Goal: Task Accomplishment & Management: Manage account settings

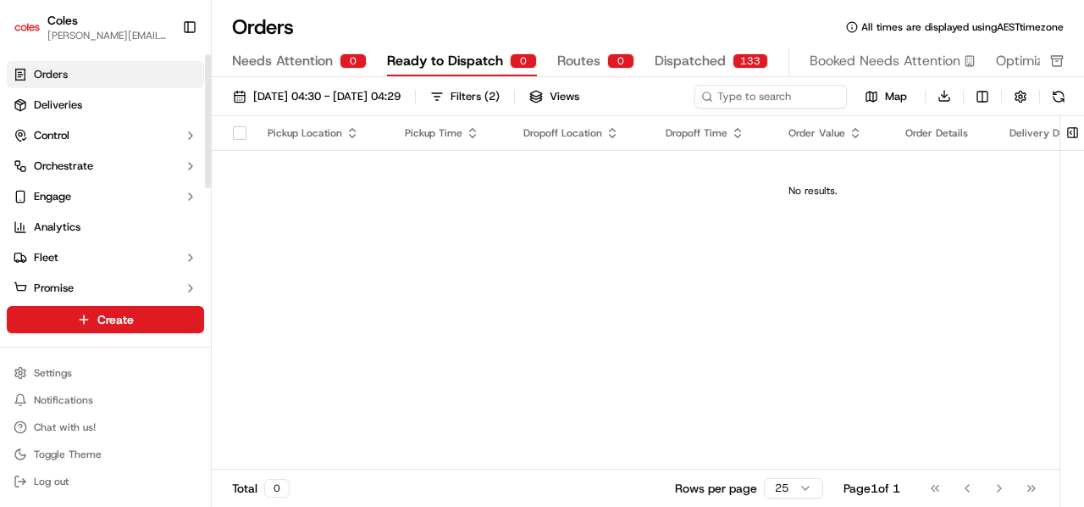
click at [93, 71] on link "Orders" at bounding box center [105, 74] width 197 height 27
click at [146, 67] on link "Orders" at bounding box center [105, 74] width 197 height 27
click at [100, 97] on link "Deliveries" at bounding box center [105, 104] width 197 height 27
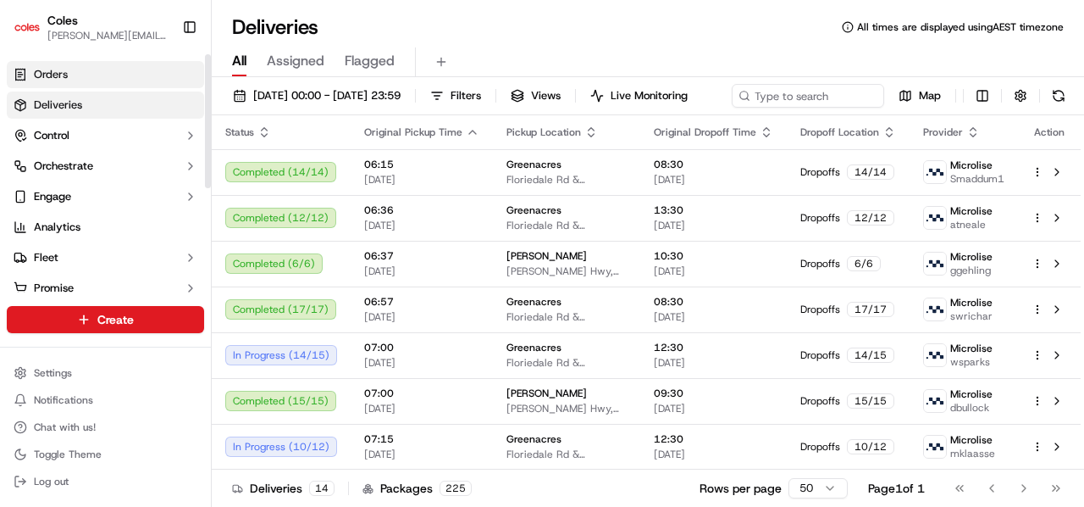
click at [91, 77] on link "Orders" at bounding box center [105, 74] width 197 height 27
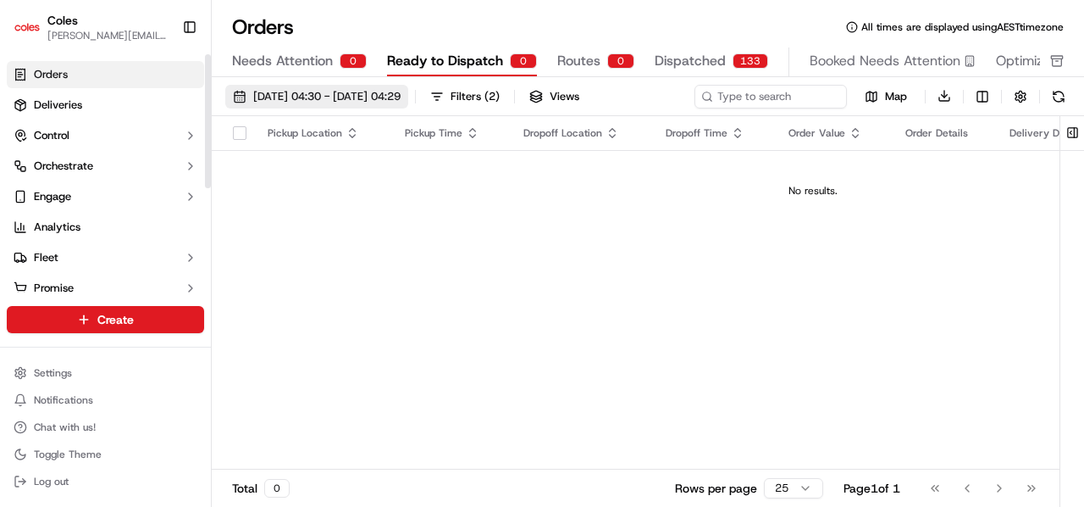
click at [400, 91] on span "[DATE] 04:30 - [DATE] 04:29" at bounding box center [326, 96] width 147 height 15
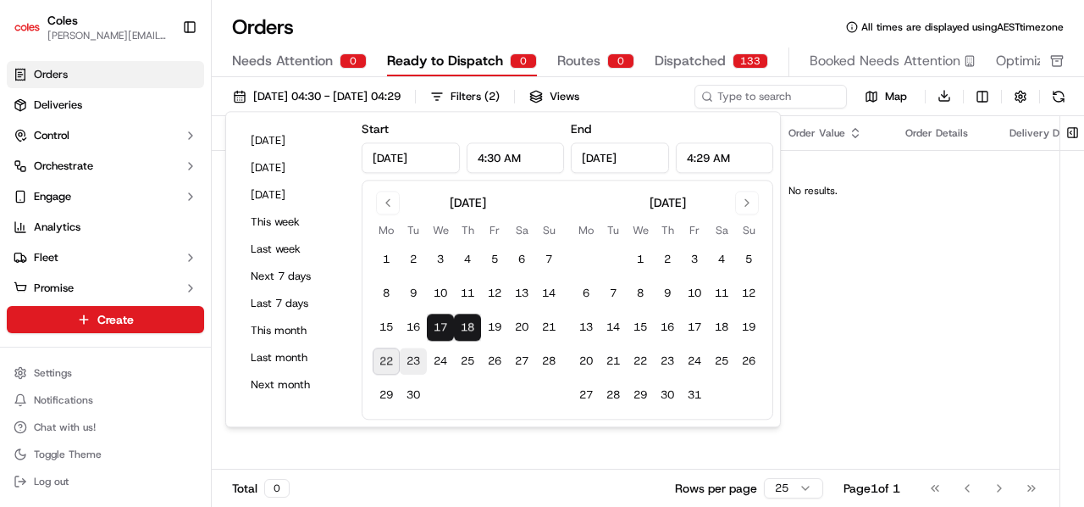
click at [406, 363] on button "23" at bounding box center [413, 361] width 27 height 27
type input "[DATE]"
type input "12:00 AM"
type input "[DATE]"
type input "11:59 PM"
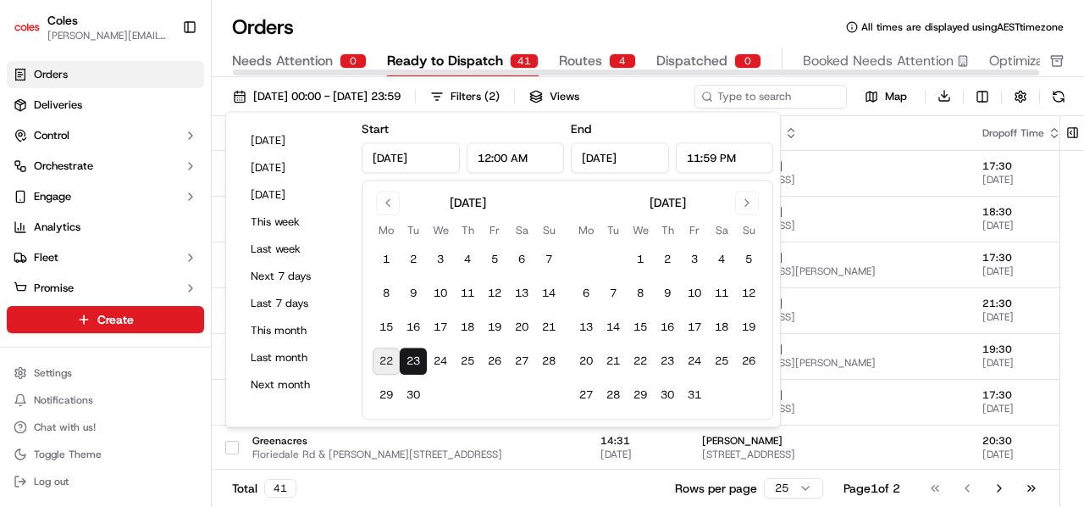
click at [468, 24] on div "Orders All times are displayed using AEST timezone" at bounding box center [648, 27] width 872 height 27
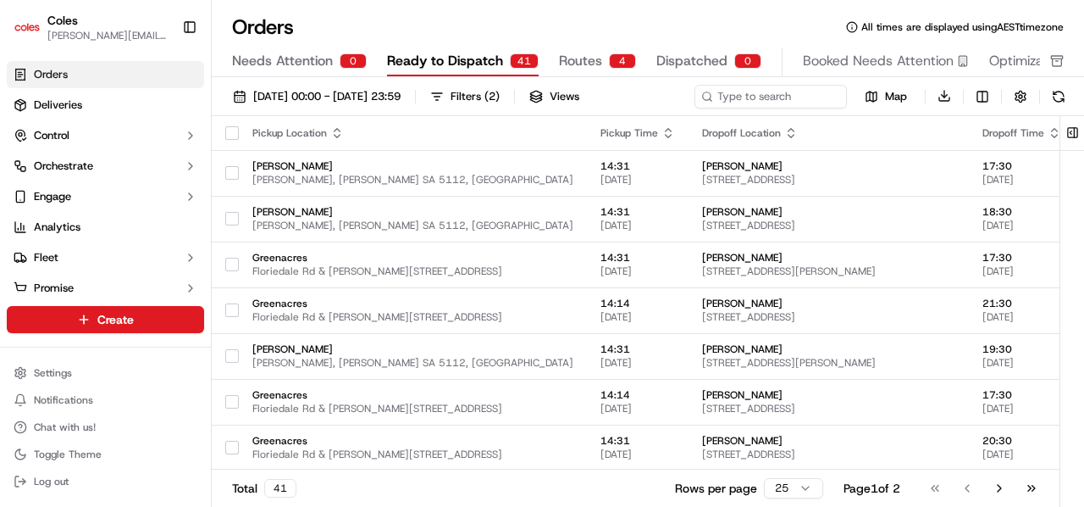
drag, startPoint x: 540, startPoint y: 96, endPoint x: 527, endPoint y: 108, distance: 17.4
click at [500, 96] on div "Filters ( 2 )" at bounding box center [475, 96] width 49 height 15
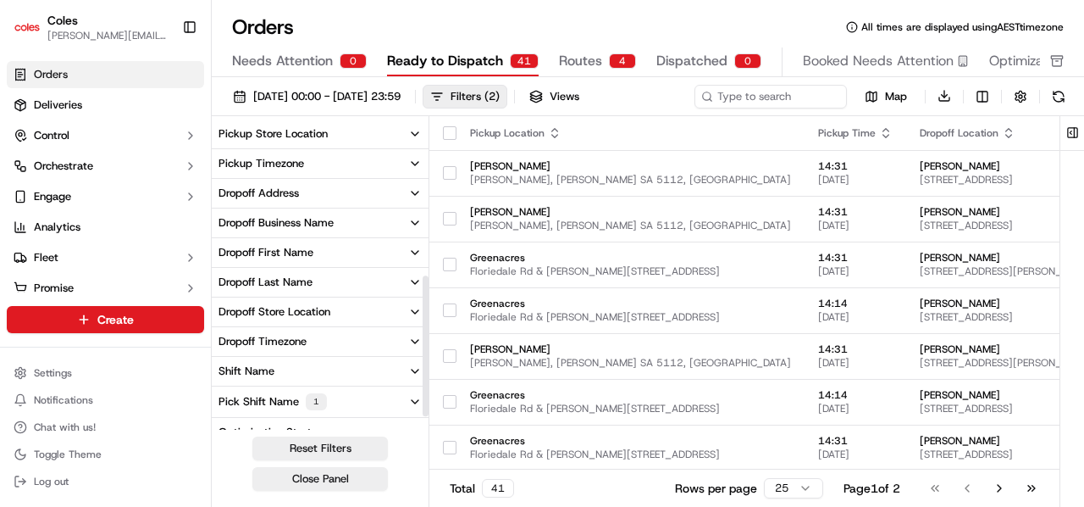
scroll to position [375, 0]
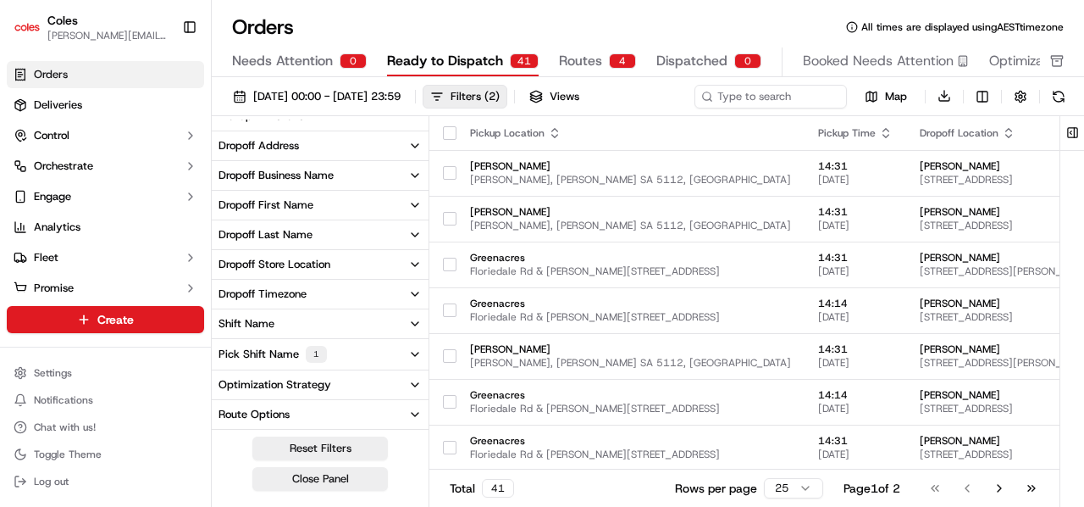
click at [302, 355] on div "Pick Shift Name 1" at bounding box center [273, 354] width 108 height 17
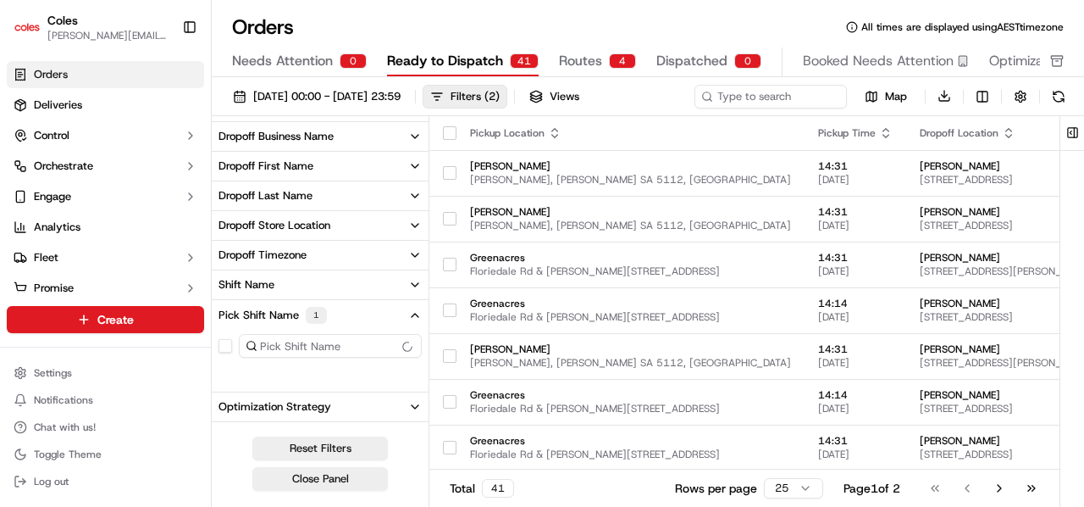
scroll to position [436, 0]
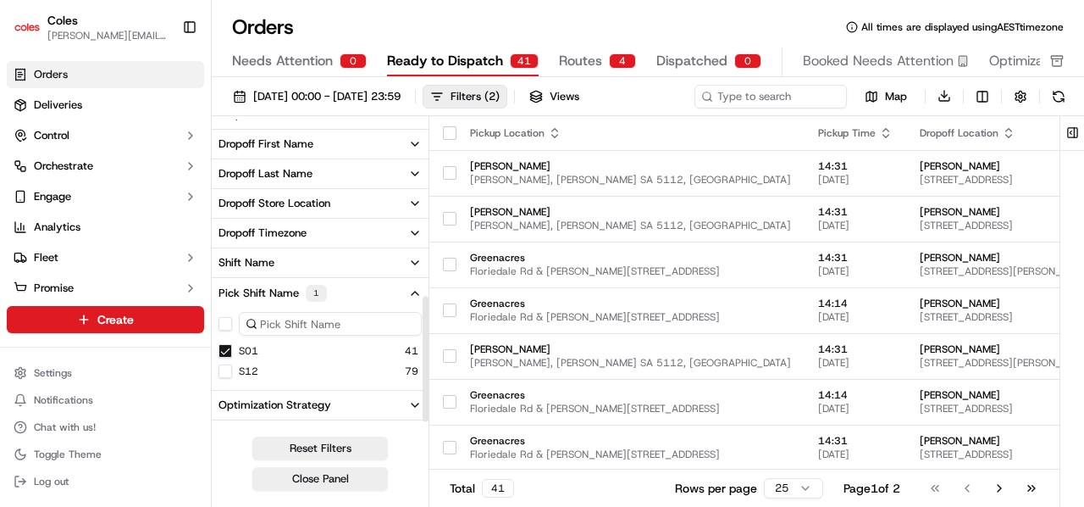
click at [228, 371] on button "S12" at bounding box center [226, 371] width 14 height 14
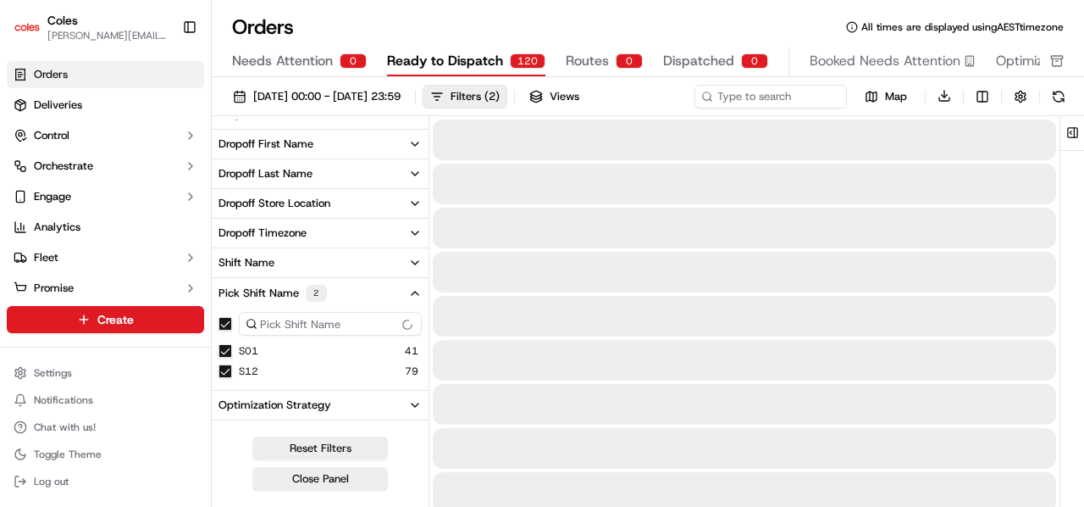
click at [224, 348] on button "S01" at bounding box center [226, 351] width 14 height 14
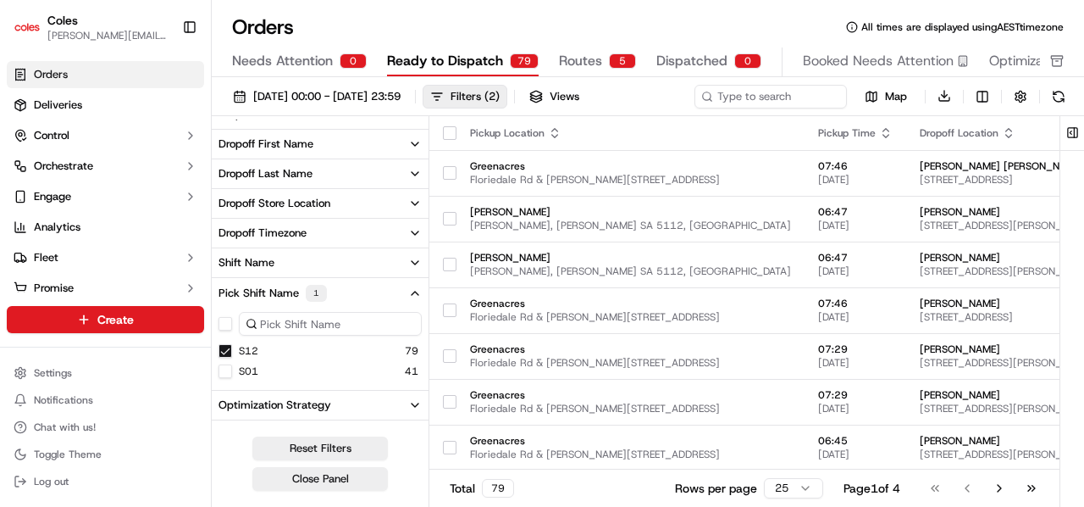
click at [224, 368] on button "S01" at bounding box center [226, 371] width 14 height 14
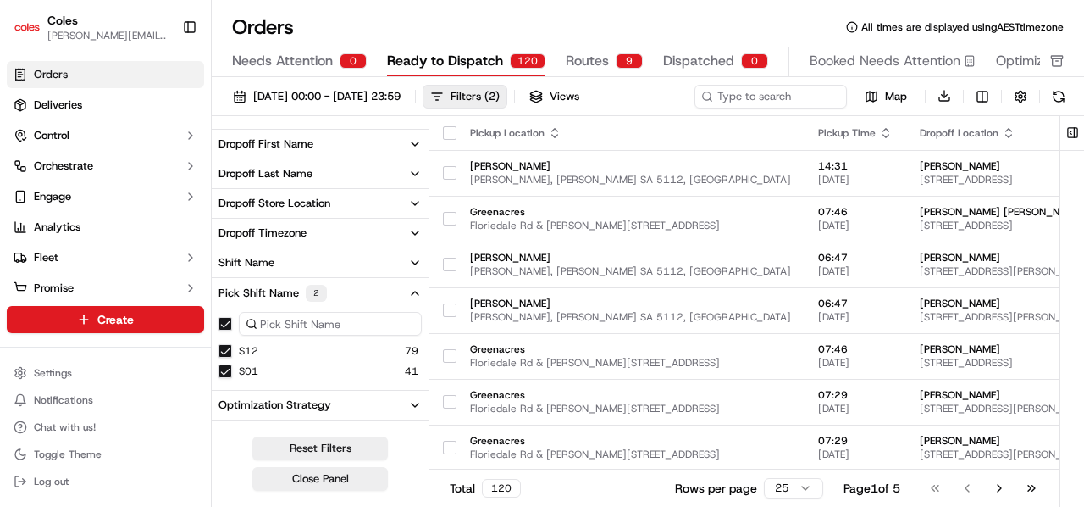
click at [228, 348] on button "S12" at bounding box center [226, 351] width 14 height 14
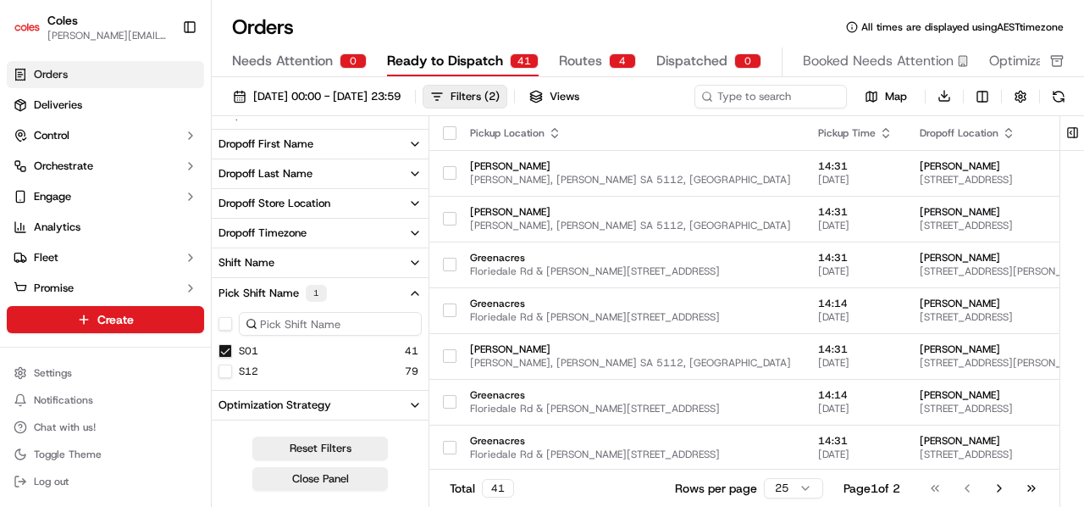
click at [229, 350] on button "S01" at bounding box center [226, 351] width 14 height 14
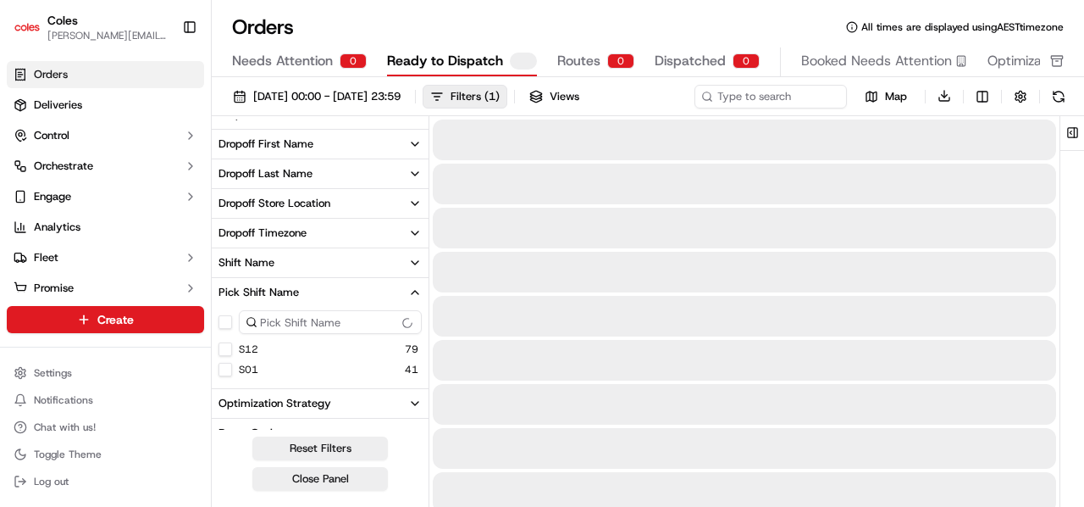
click at [227, 365] on button "S01" at bounding box center [226, 370] width 14 height 14
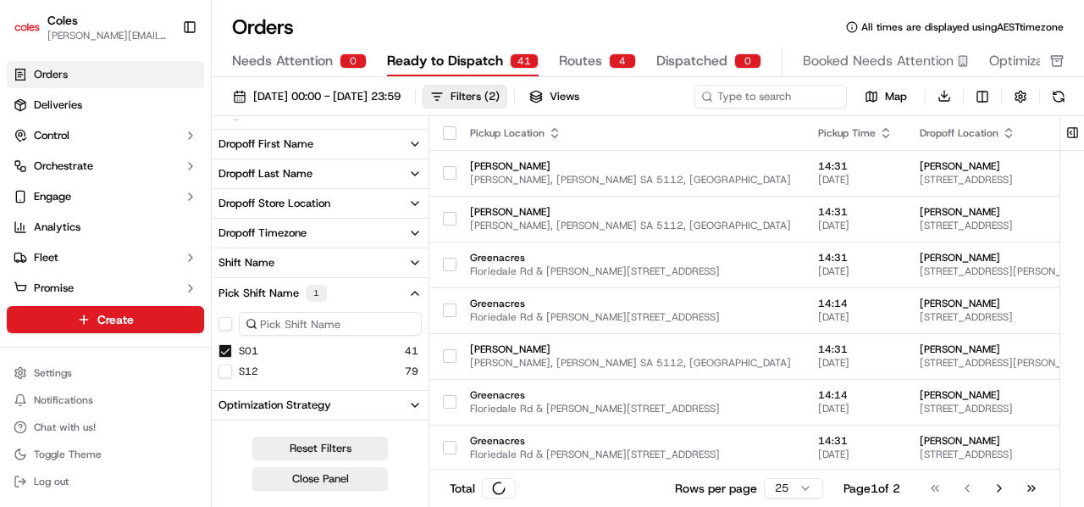
click at [227, 351] on button "S01" at bounding box center [226, 351] width 14 height 14
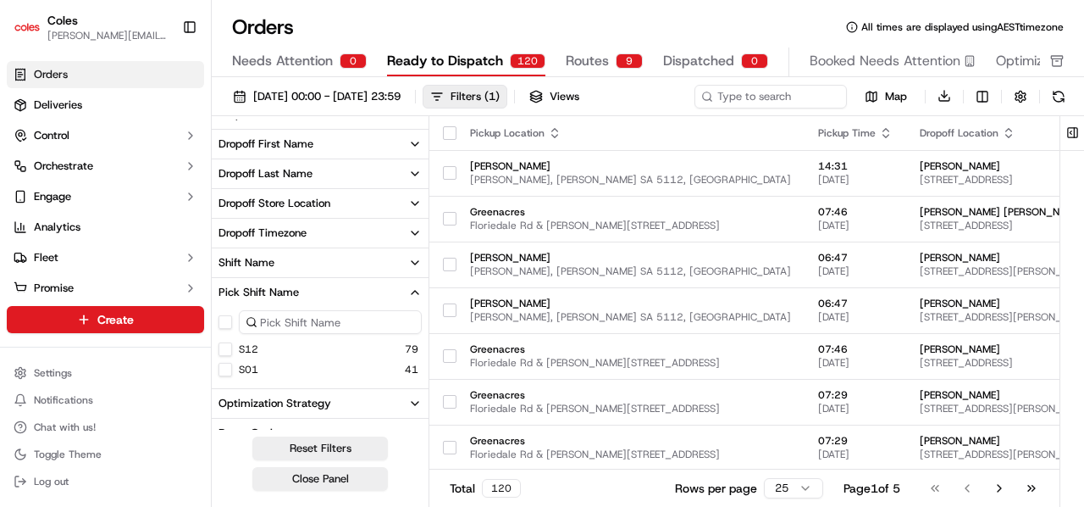
click at [229, 348] on button "S12" at bounding box center [226, 349] width 14 height 14
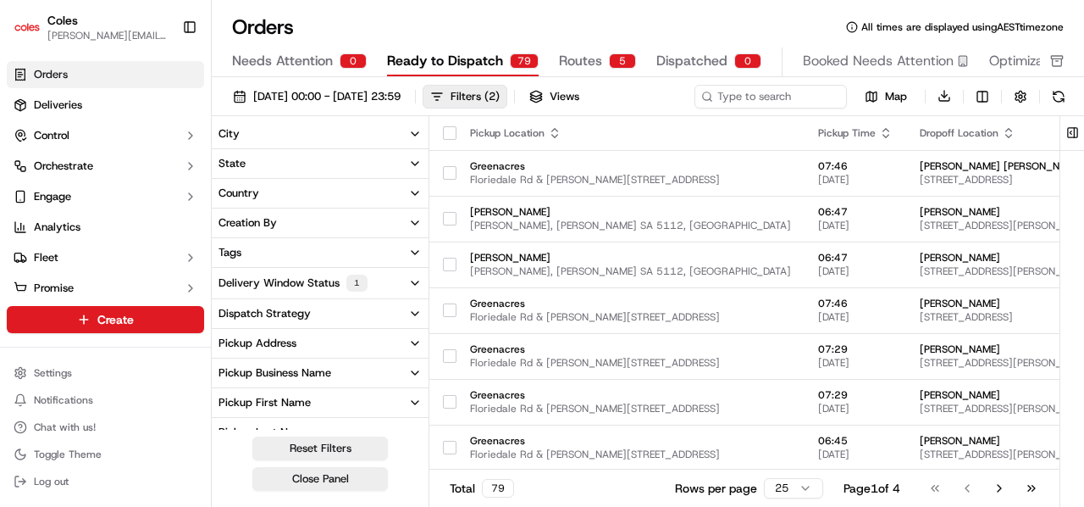
click at [413, 289] on button "Delivery Window Status 1" at bounding box center [320, 283] width 217 height 30
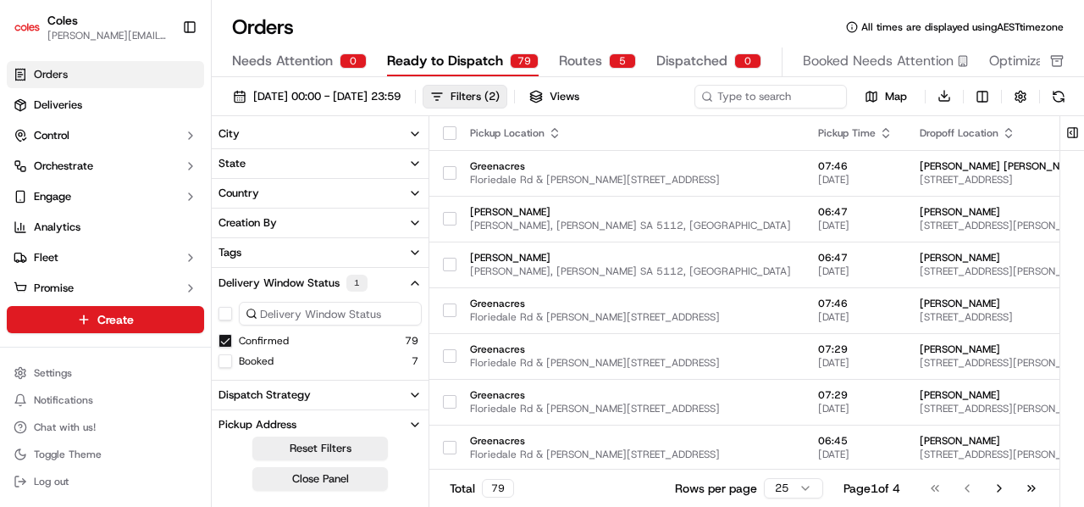
click at [413, 282] on icon "button" at bounding box center [415, 282] width 7 height 3
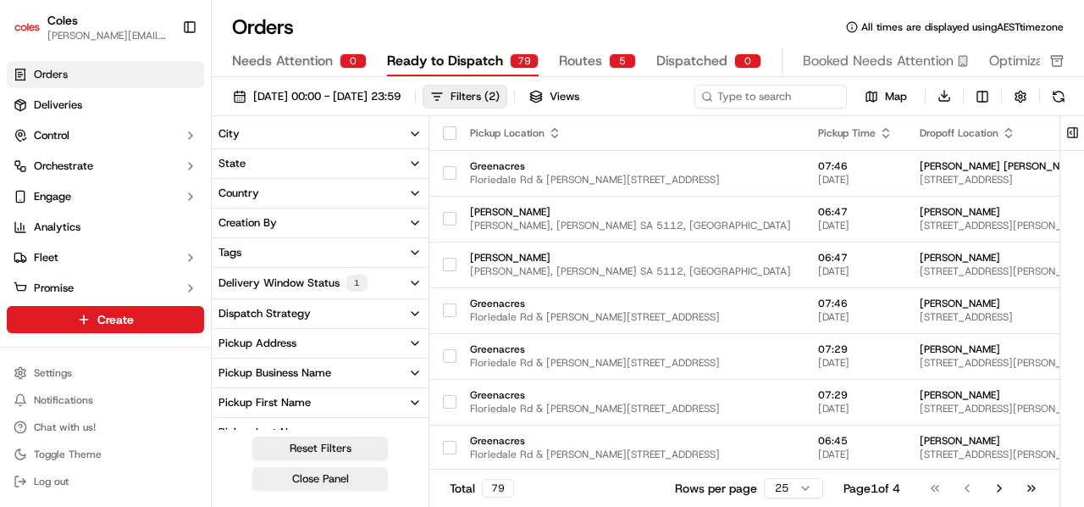
click at [407, 313] on button "Dispatch Strategy" at bounding box center [320, 313] width 217 height 29
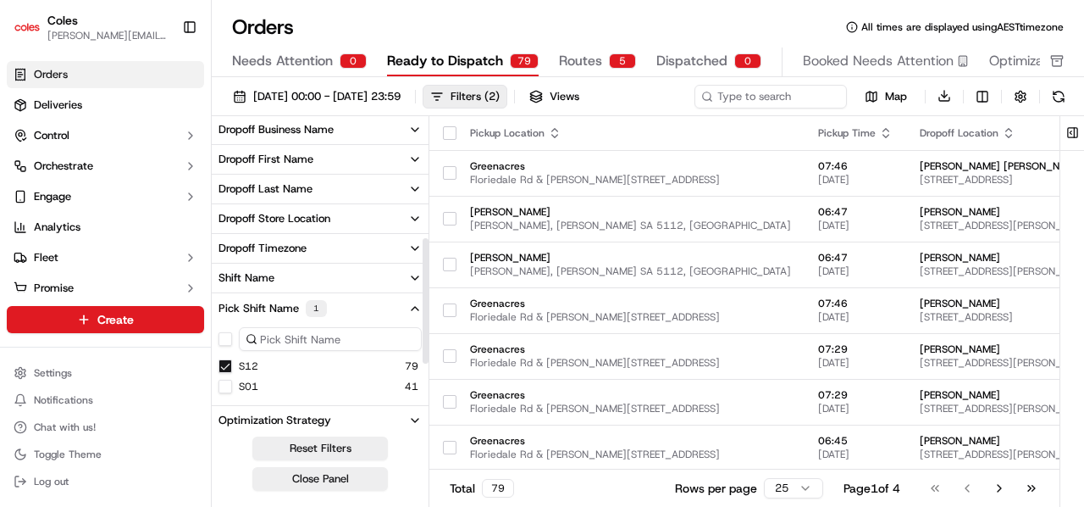
scroll to position [424, 0]
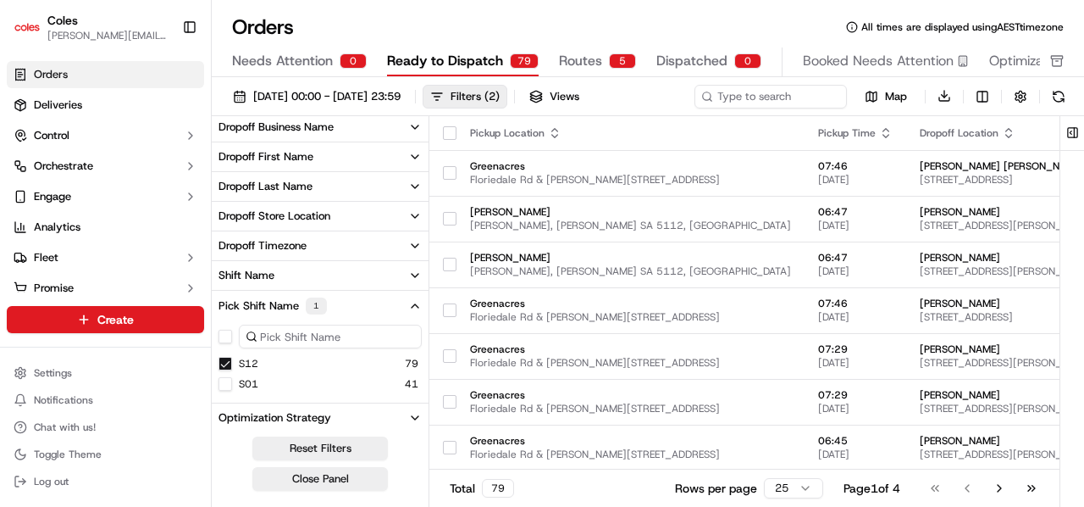
click at [415, 299] on icon "button" at bounding box center [415, 306] width 14 height 14
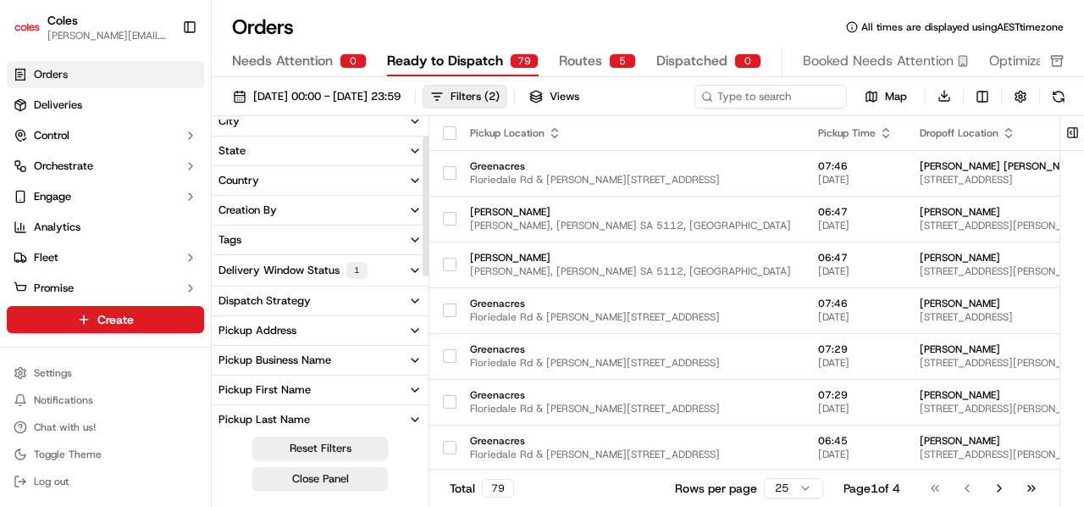
scroll to position [0, 0]
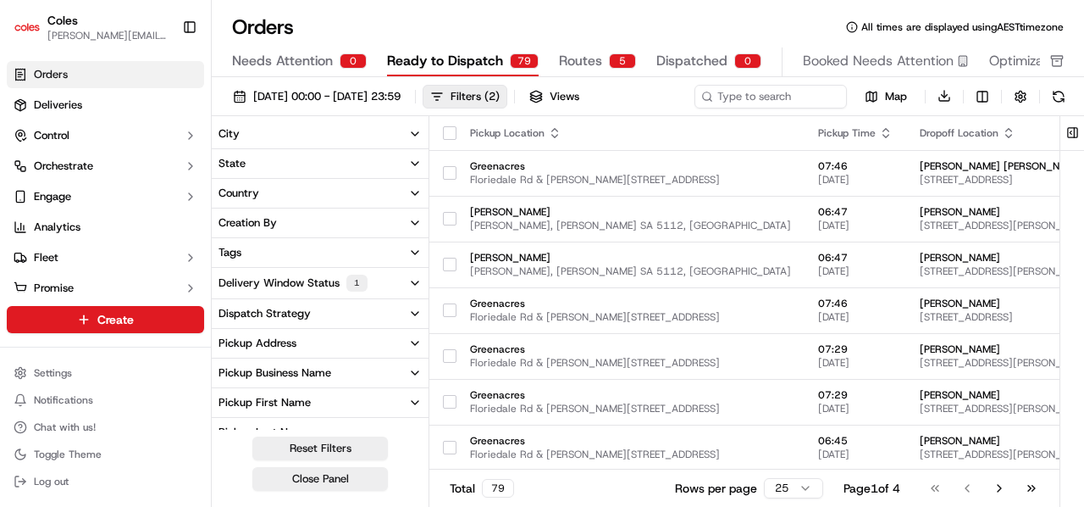
click at [395, 248] on button "Tags" at bounding box center [320, 252] width 217 height 29
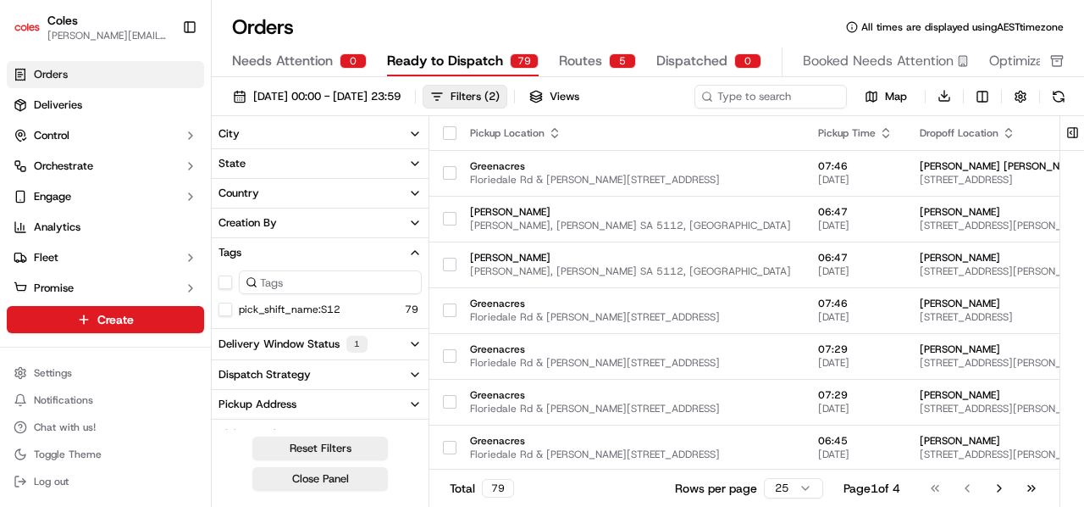
click at [395, 248] on button "Tags" at bounding box center [320, 252] width 217 height 29
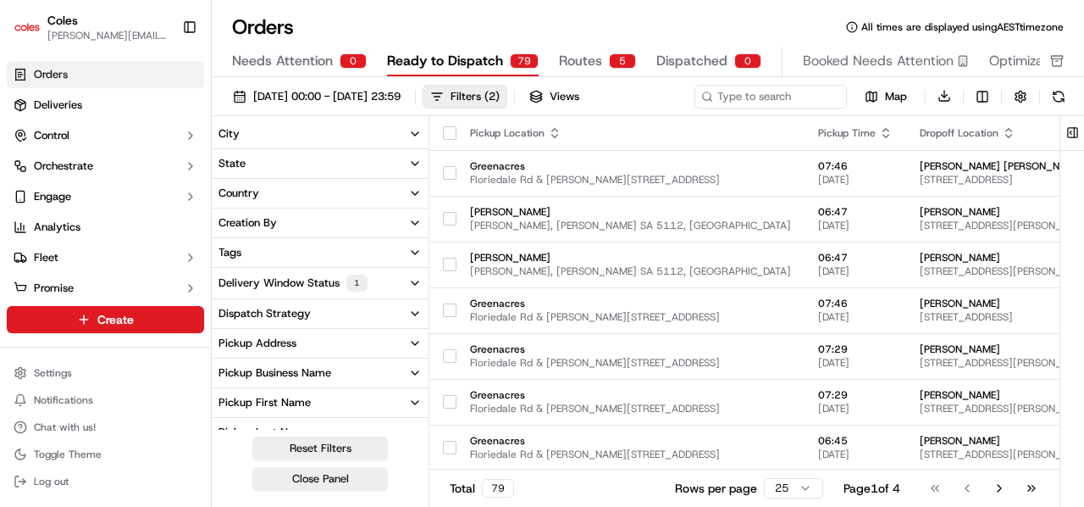
click at [395, 248] on button "Tags" at bounding box center [320, 252] width 217 height 29
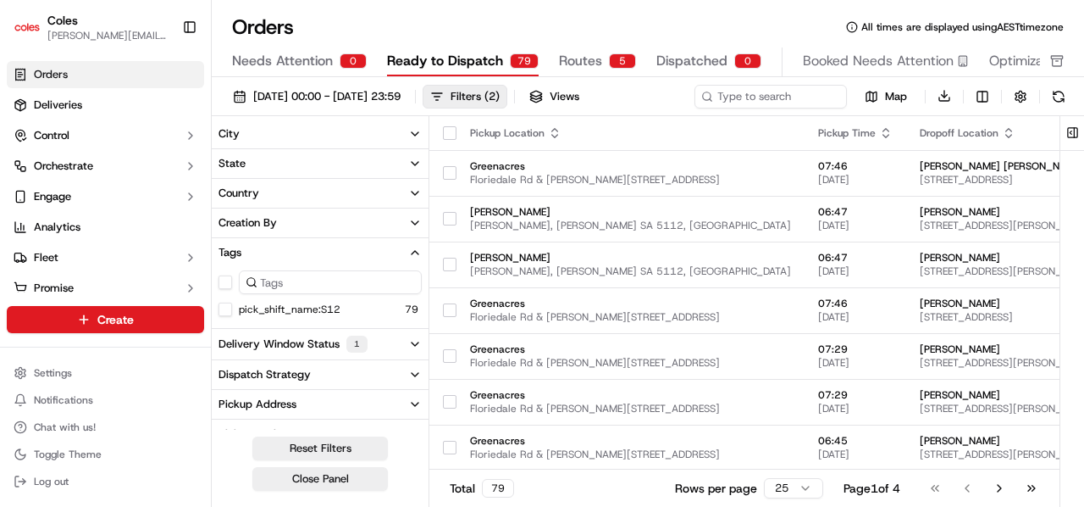
click at [395, 248] on button "Tags" at bounding box center [320, 252] width 217 height 29
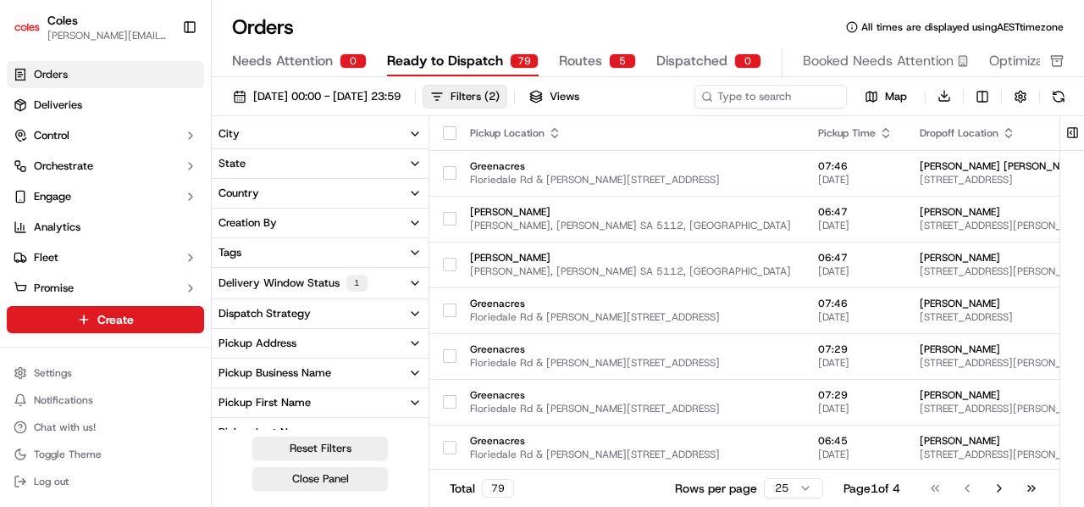
click at [395, 280] on button "Delivery Window Status 1" at bounding box center [320, 283] width 217 height 30
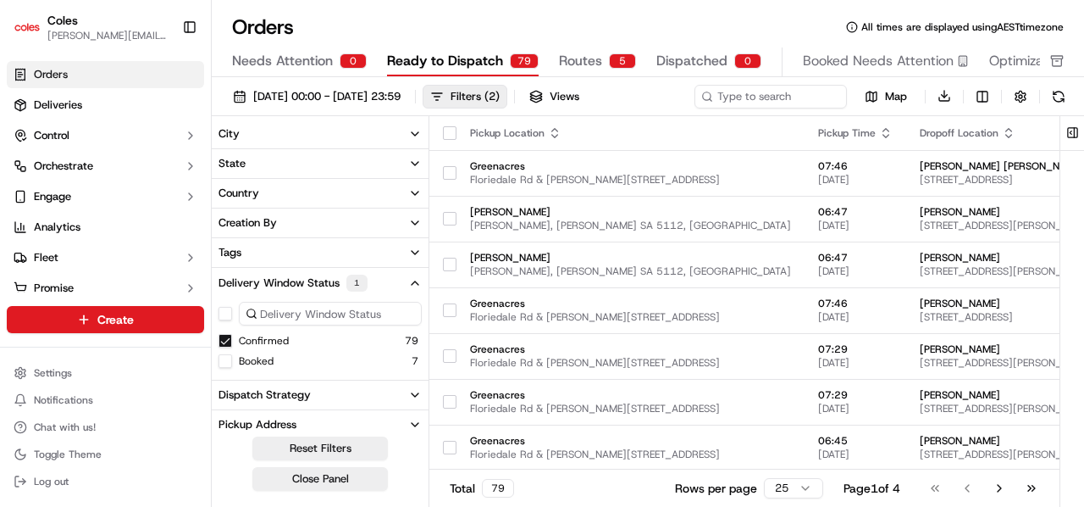
click at [228, 341] on button "Confirmed" at bounding box center [226, 341] width 14 height 14
click at [228, 341] on button "Confirmed" at bounding box center [226, 339] width 14 height 14
click at [1019, 93] on button "button" at bounding box center [1021, 97] width 24 height 24
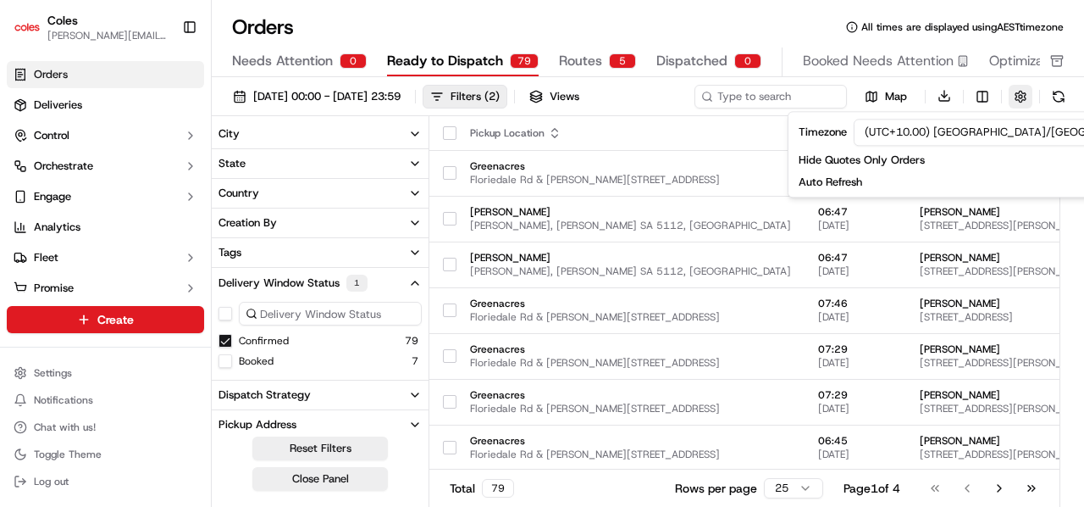
click at [1019, 93] on button "button" at bounding box center [1021, 97] width 24 height 24
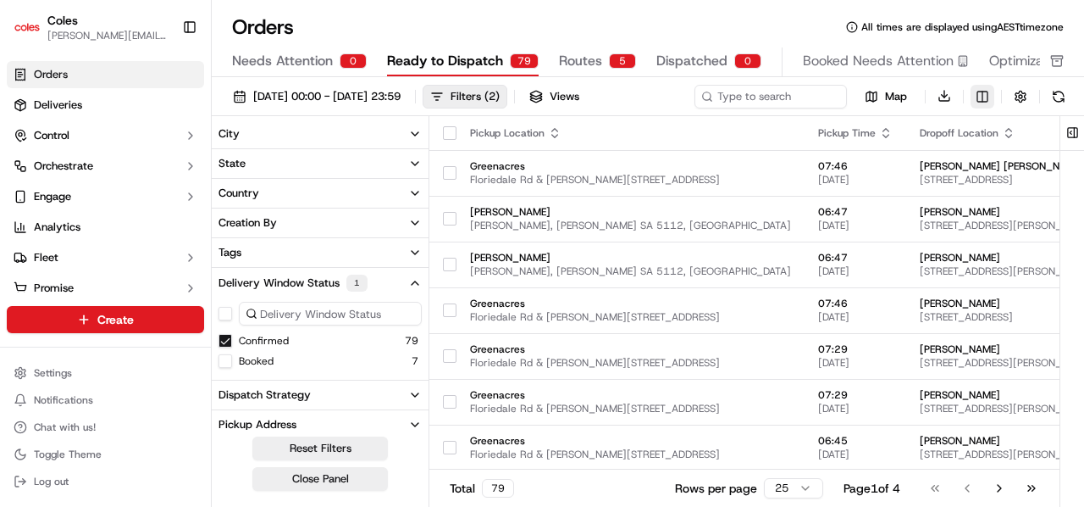
click at [991, 93] on html "Coles [EMAIL_ADDRESS][PERSON_NAME][PERSON_NAME][DOMAIN_NAME] Toggle Sidebar Ord…" at bounding box center [542, 253] width 1084 height 507
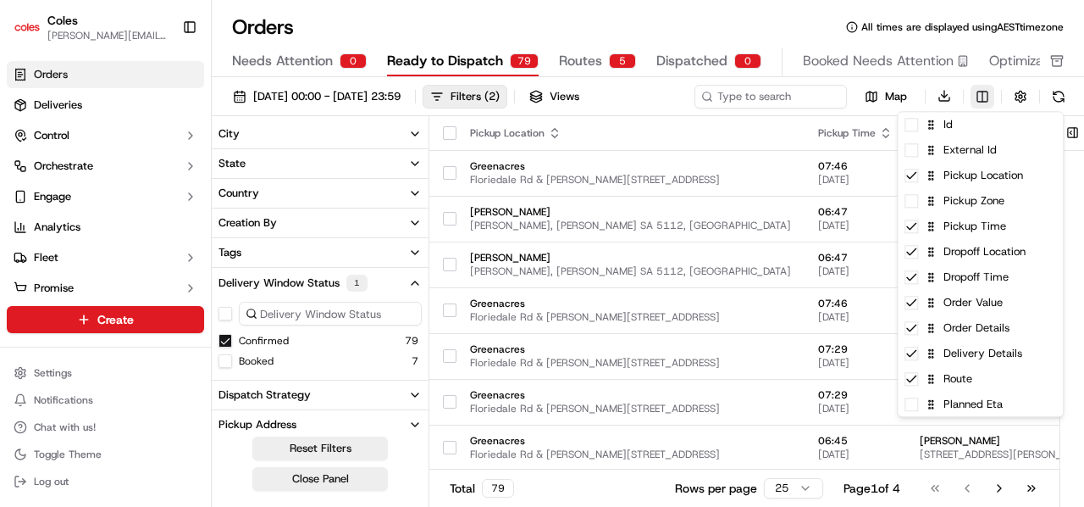
click at [991, 93] on html "Coles [EMAIL_ADDRESS][PERSON_NAME][PERSON_NAME][DOMAIN_NAME] Toggle Sidebar Ord…" at bounding box center [542, 253] width 1084 height 507
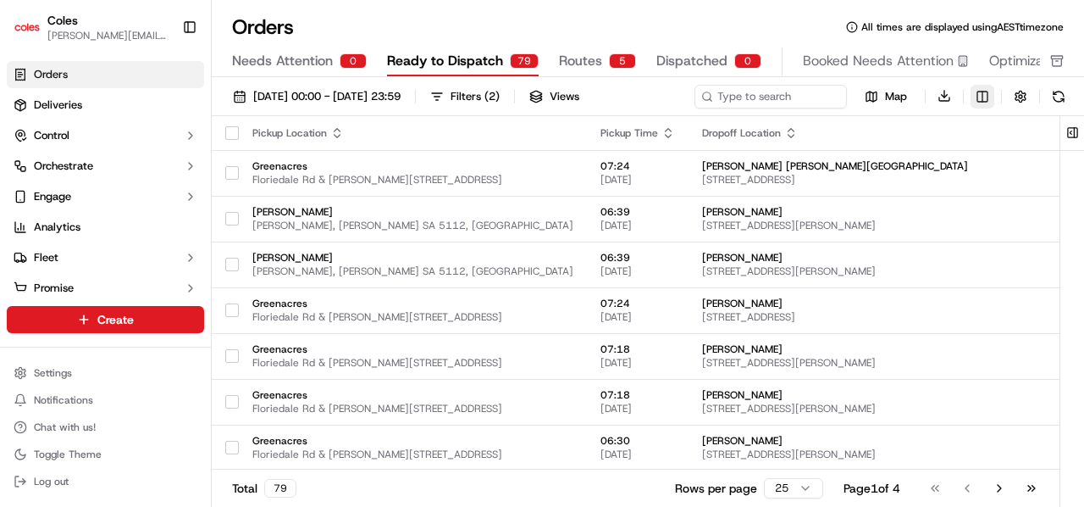
click at [983, 97] on html "Coles [EMAIL_ADDRESS][PERSON_NAME][PERSON_NAME][DOMAIN_NAME] Toggle Sidebar Ord…" at bounding box center [542, 253] width 1084 height 507
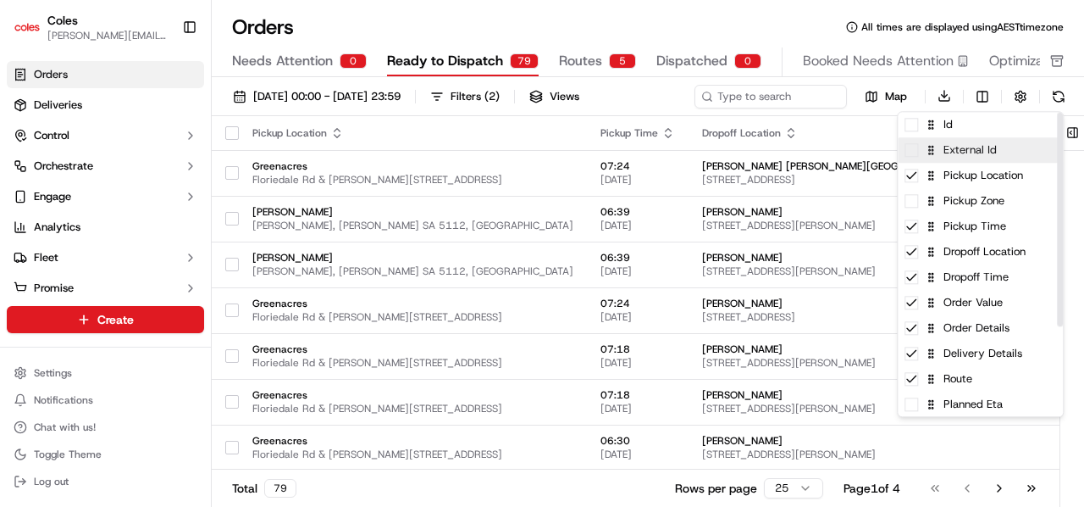
click at [911, 152] on span at bounding box center [912, 150] width 14 height 14
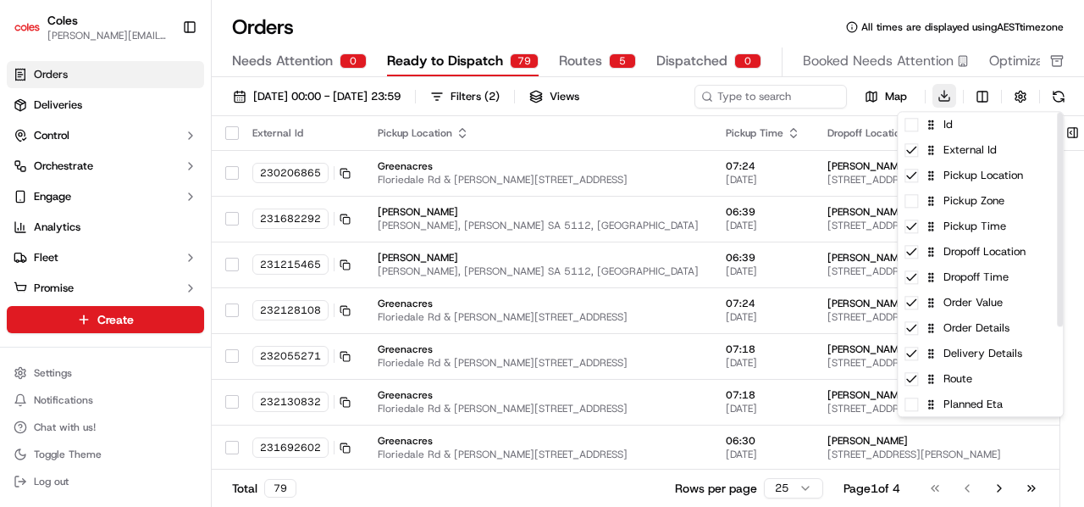
click at [942, 89] on html "Coles dean.bartolome@coles.com.au Toggle Sidebar Orders Deliveries Control Orch…" at bounding box center [542, 253] width 1084 height 507
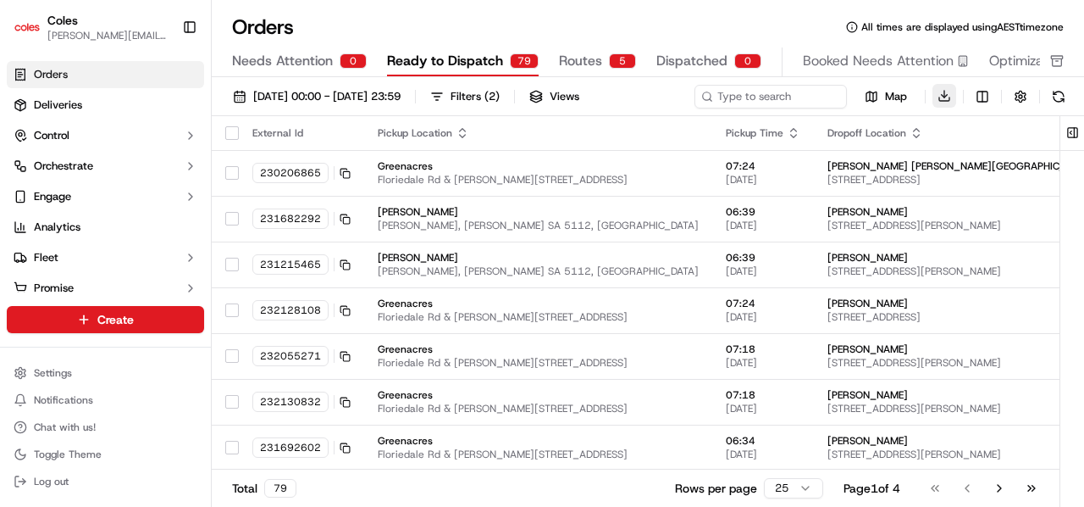
click at [941, 91] on button "Download" at bounding box center [945, 96] width 24 height 24
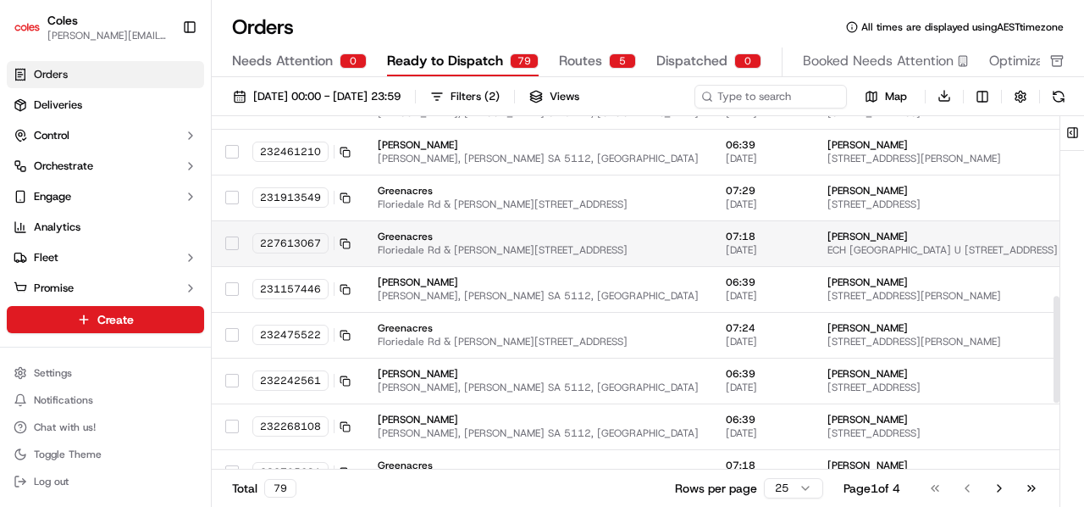
scroll to position [823, 0]
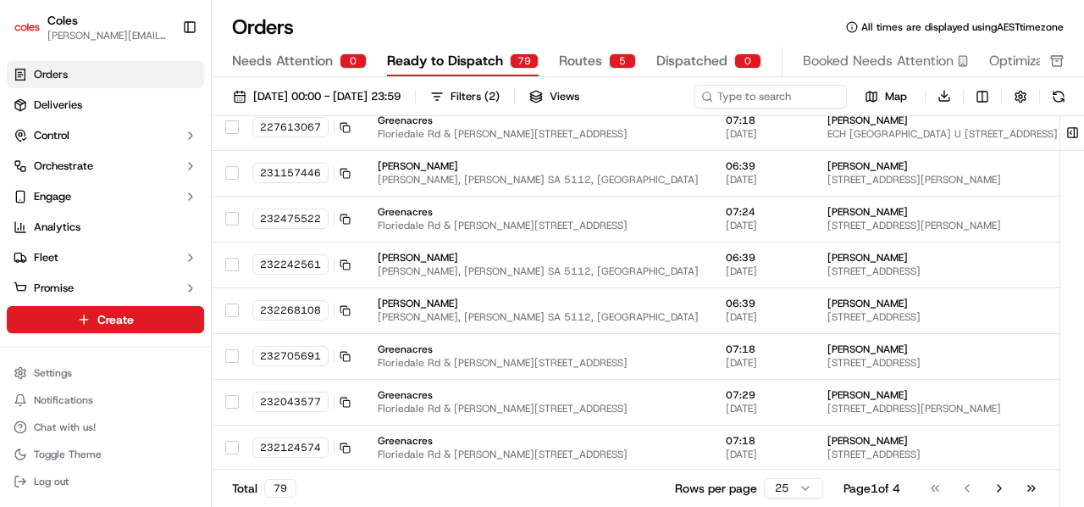
click at [781, 489] on html "Coles dean.bartolome@coles.com.au Toggle Sidebar Orders Deliveries Control Orch…" at bounding box center [542, 253] width 1084 height 507
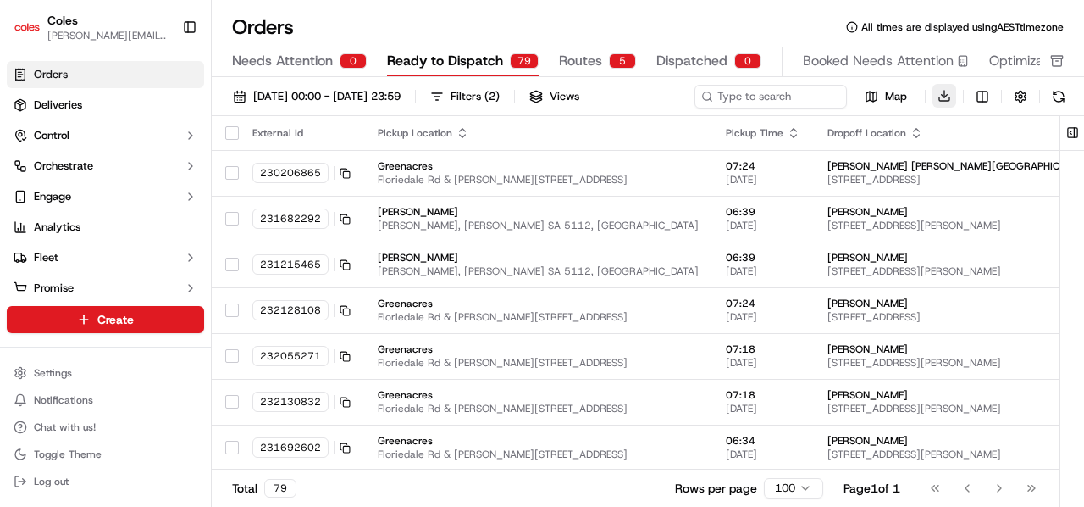
click at [938, 97] on button "Download" at bounding box center [945, 96] width 24 height 24
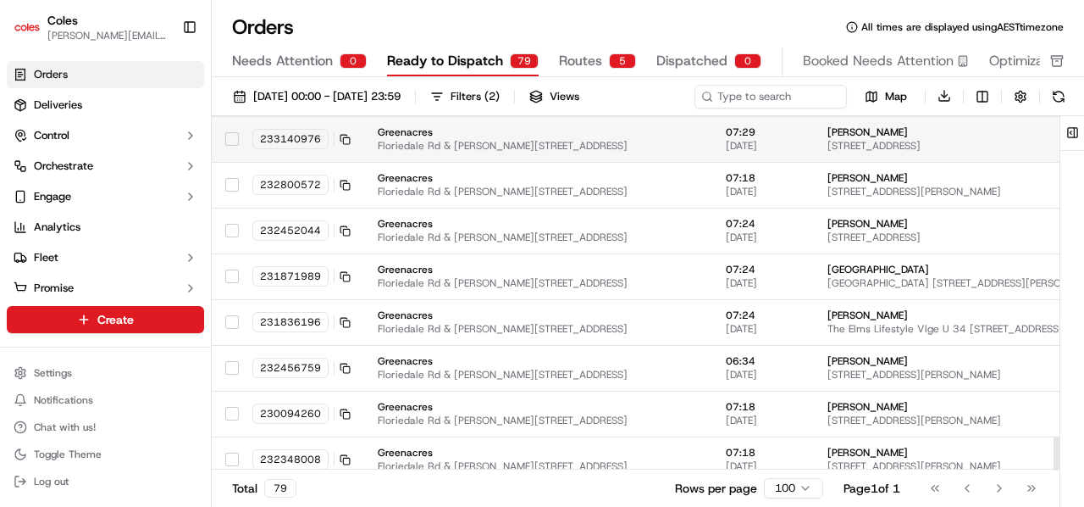
scroll to position [3293, 0]
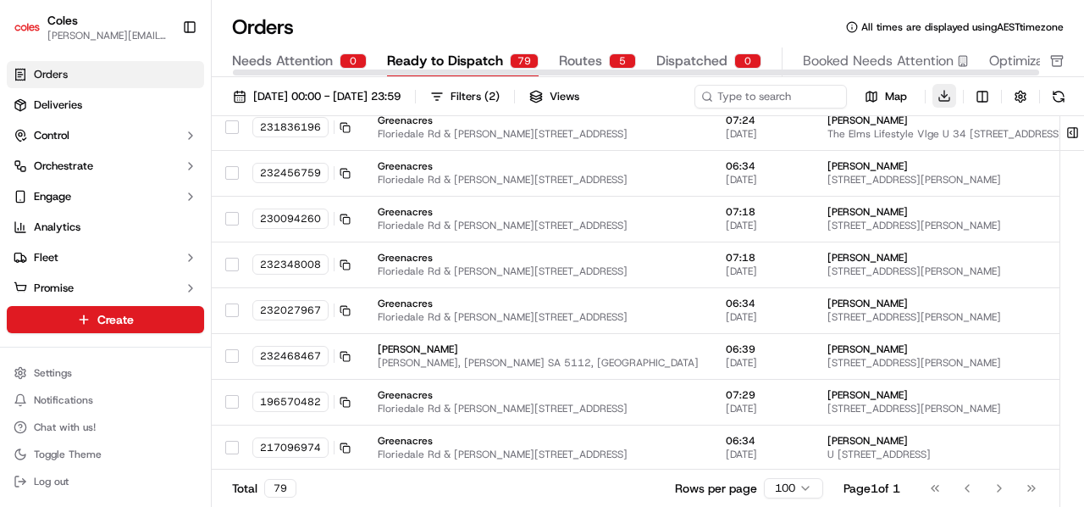
click at [950, 91] on button "Download" at bounding box center [945, 96] width 24 height 24
